Goal: Transaction & Acquisition: Purchase product/service

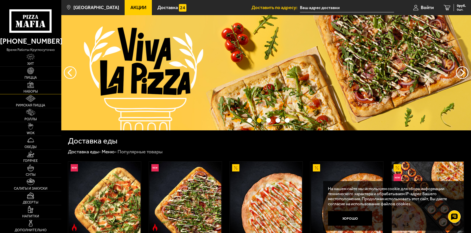
click at [44, 89] on link "Наборы" at bounding box center [30, 88] width 61 height 14
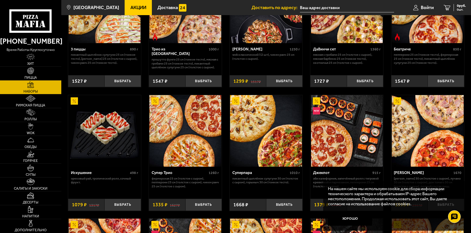
scroll to position [202, 0]
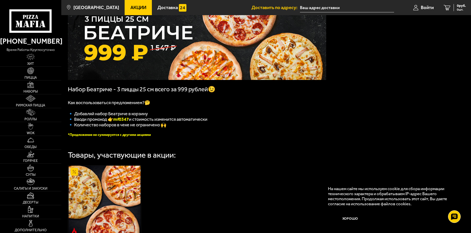
scroll to position [126, 0]
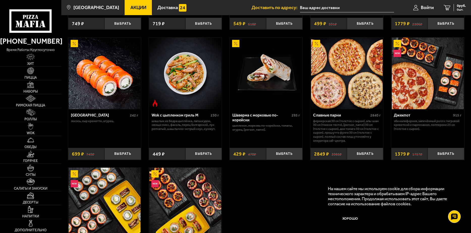
scroll to position [202, 0]
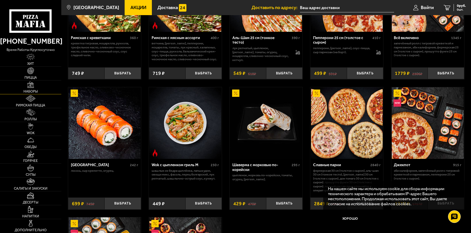
click at [29, 85] on img at bounding box center [30, 84] width 7 height 7
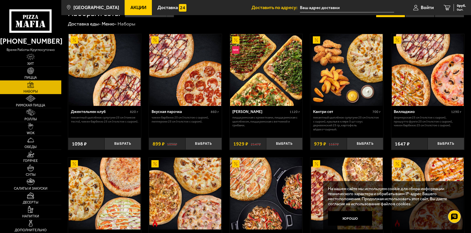
scroll to position [25, 0]
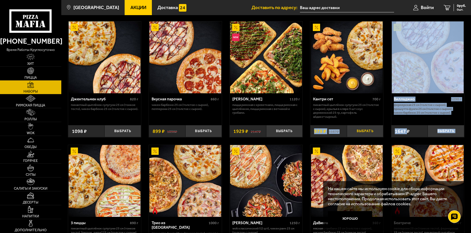
drag, startPoint x: 380, startPoint y: 133, endPoint x: 374, endPoint y: 132, distance: 6.1
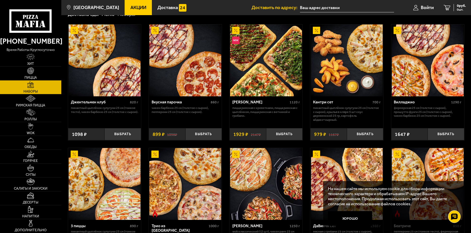
scroll to position [0, 0]
